Goal: Task Accomplishment & Management: Manage account settings

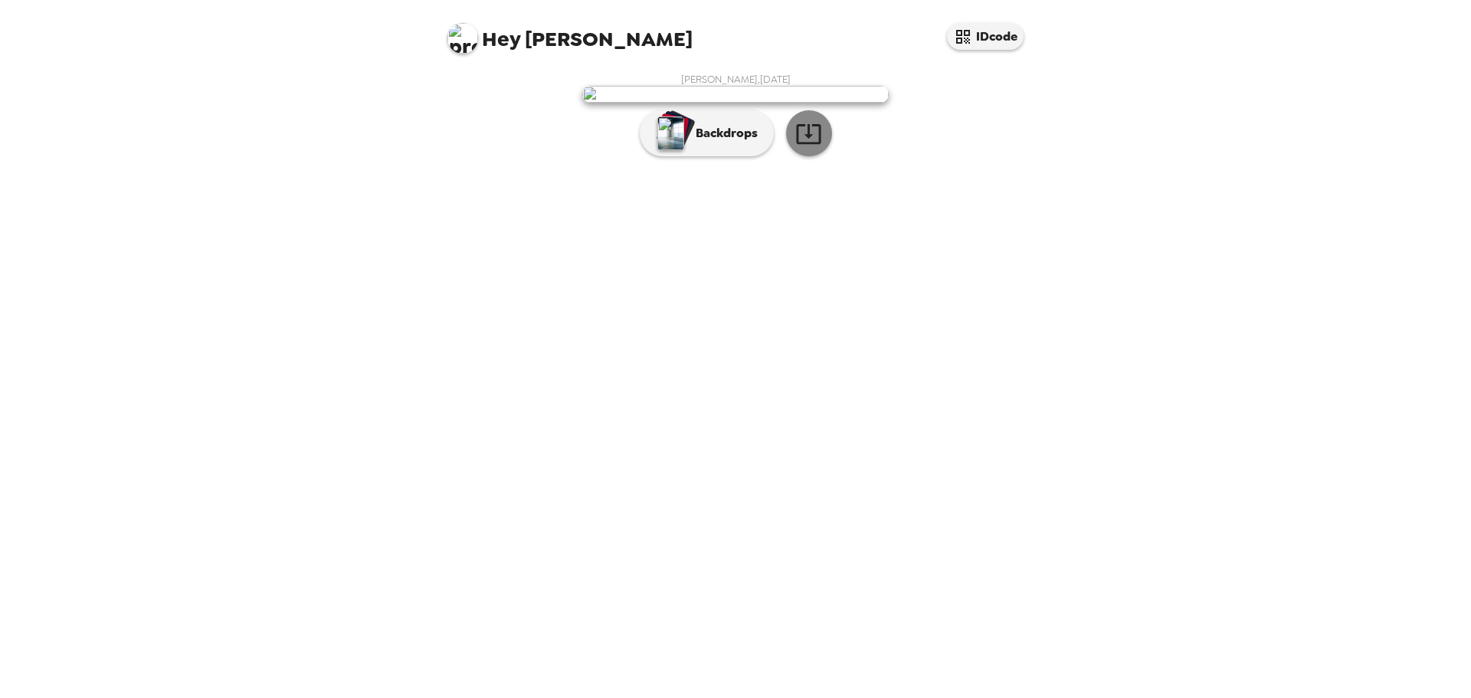
click at [812, 147] on icon "button" at bounding box center [808, 133] width 27 height 27
